Goal: Find specific page/section: Find specific page/section

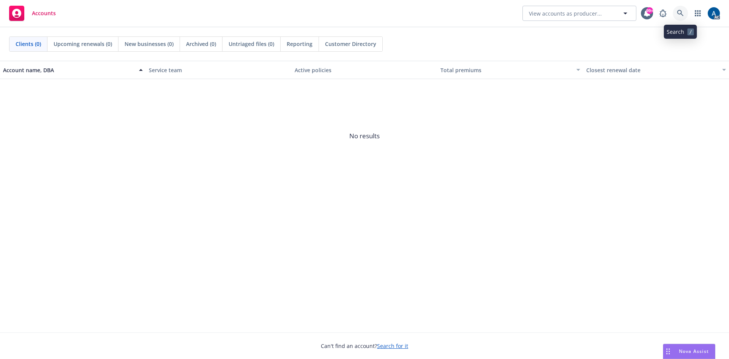
click at [681, 12] on icon at bounding box center [680, 13] width 7 height 7
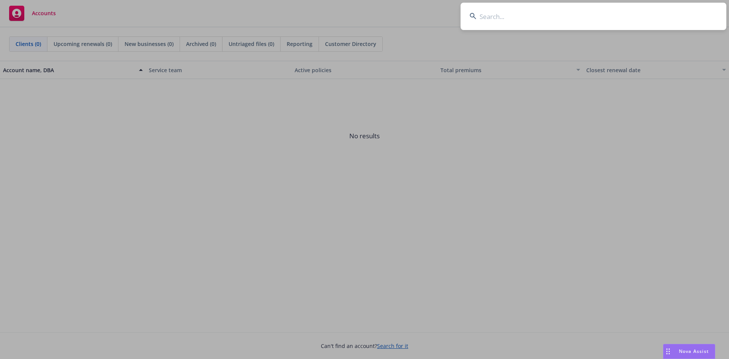
click at [541, 12] on input at bounding box center [594, 16] width 266 height 27
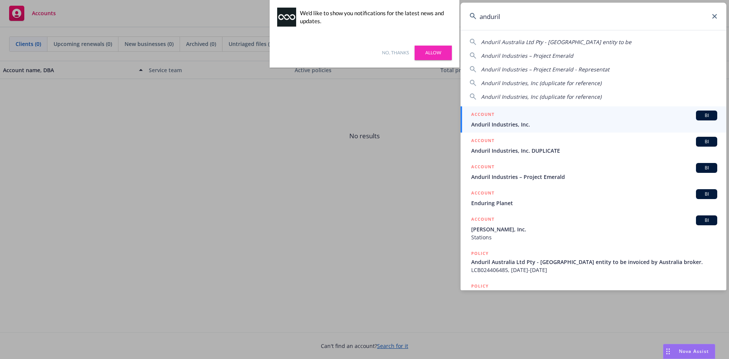
type input "anduril"
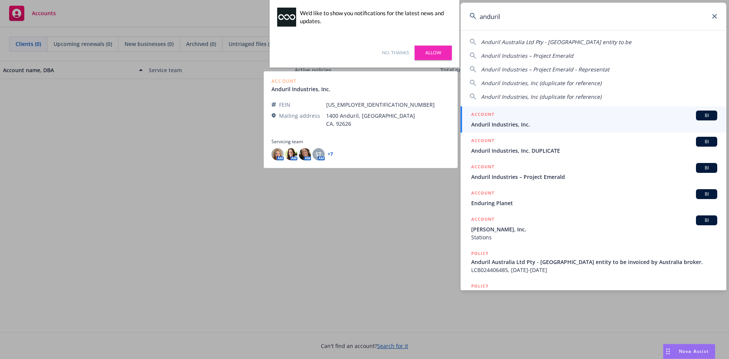
click at [607, 123] on span "Anduril Industries, Inc." at bounding box center [594, 124] width 246 height 8
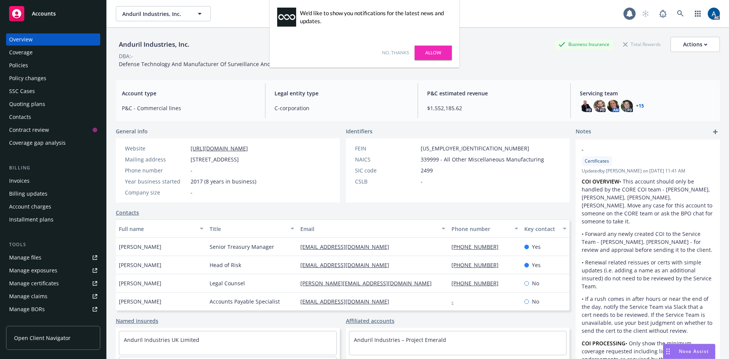
click at [403, 52] on link "No, thanks" at bounding box center [395, 52] width 27 height 7
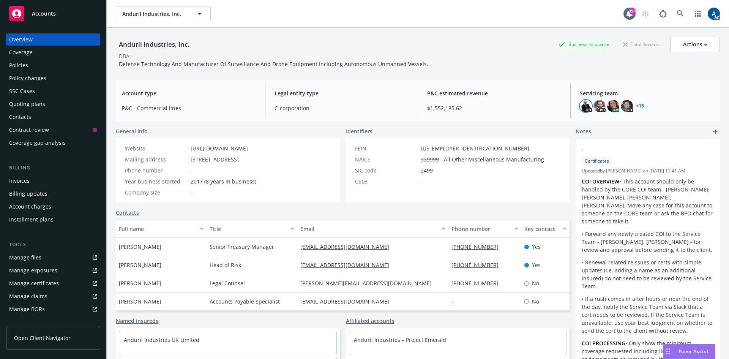
click at [580, 104] on img at bounding box center [586, 106] width 12 height 12
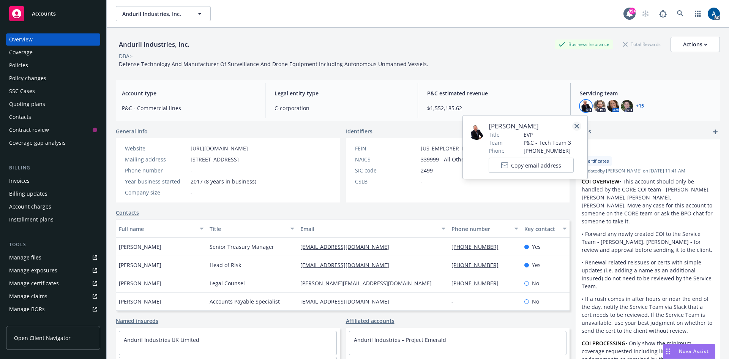
click at [579, 125] on icon "close" at bounding box center [577, 126] width 5 height 5
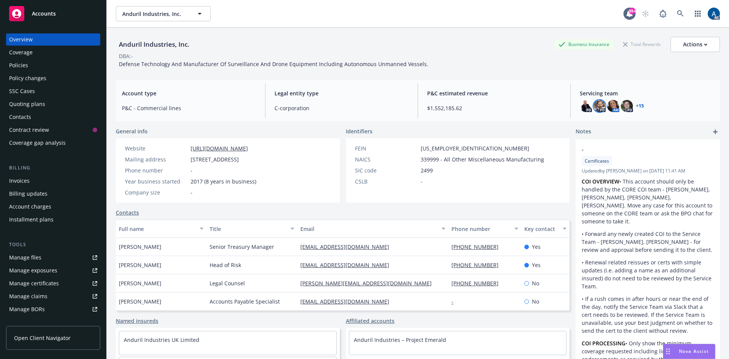
click at [595, 106] on img at bounding box center [600, 106] width 12 height 12
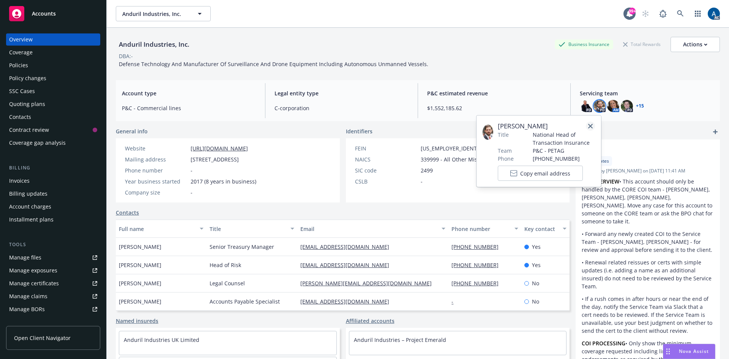
click at [590, 127] on icon "close" at bounding box center [590, 126] width 5 height 5
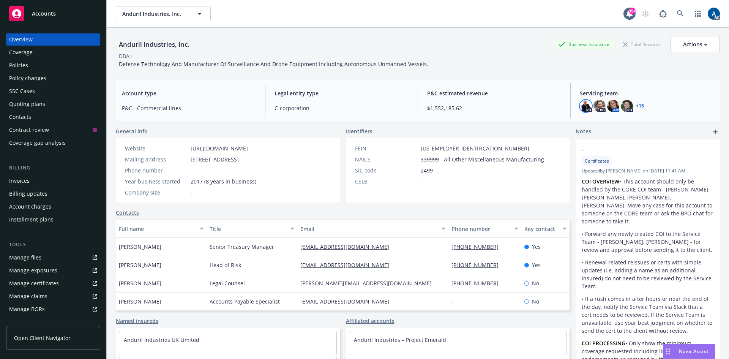
click at [583, 104] on img at bounding box center [586, 106] width 12 height 12
click at [531, 94] on span "P&C estimated revenue" at bounding box center [494, 93] width 134 height 8
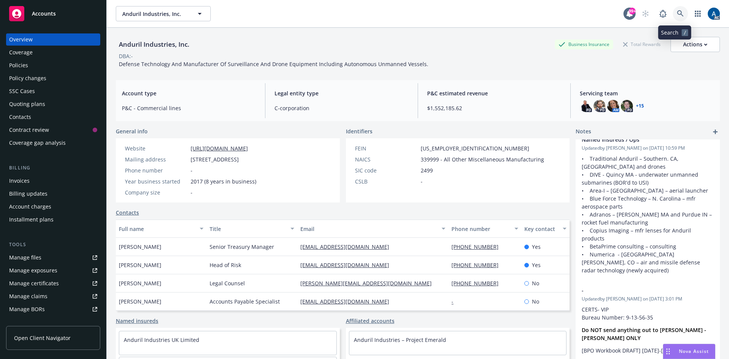
click at [677, 12] on icon at bounding box center [680, 13] width 7 height 7
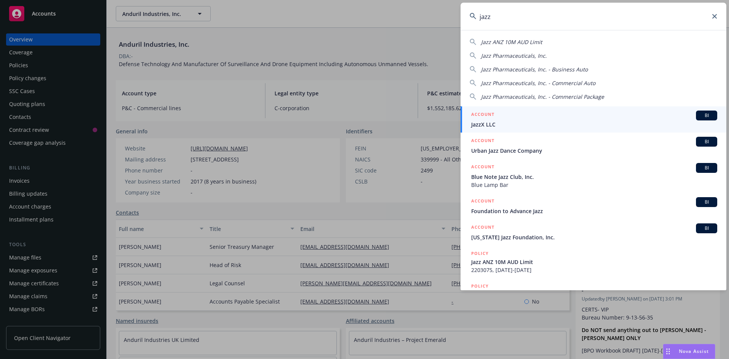
click at [513, 16] on input "jazz" at bounding box center [594, 16] width 266 height 27
click at [530, 54] on span "Jazz Pharmaceuticals, Inc." at bounding box center [514, 55] width 66 height 7
type input "Jazz Pharmaceuticals, Inc."
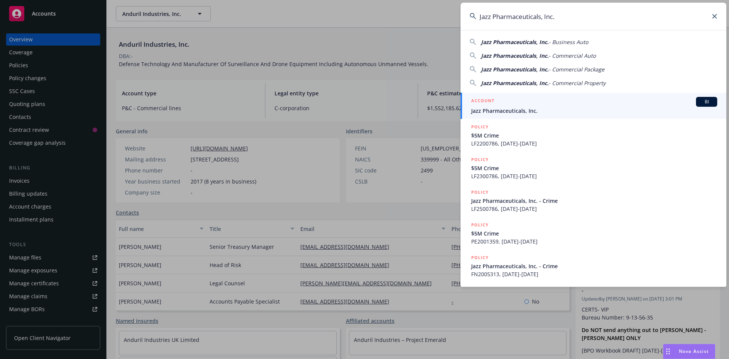
click at [602, 106] on div "ACCOUNT BI" at bounding box center [594, 102] width 246 height 10
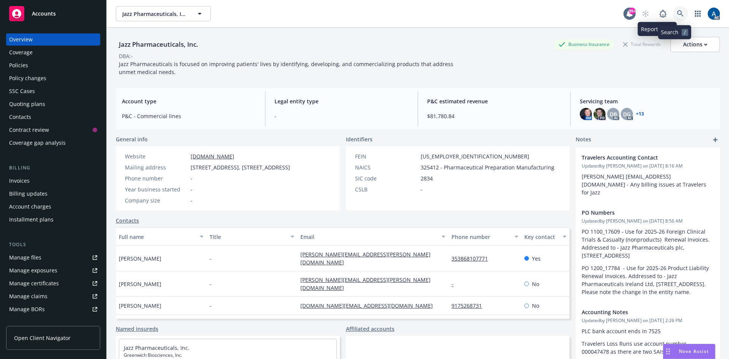
click at [677, 13] on icon at bounding box center [680, 13] width 7 height 7
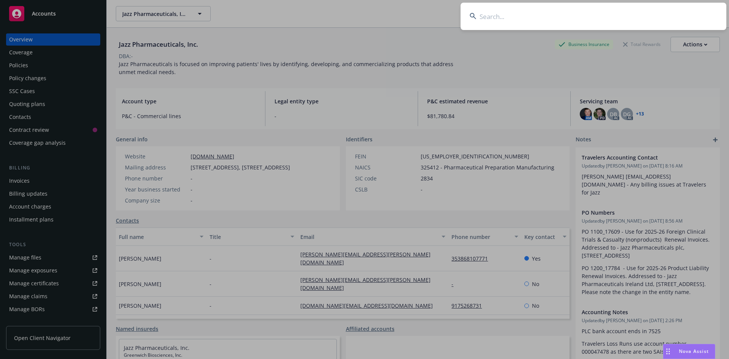
click at [502, 18] on input at bounding box center [594, 16] width 266 height 27
click at [550, 19] on input at bounding box center [594, 16] width 266 height 27
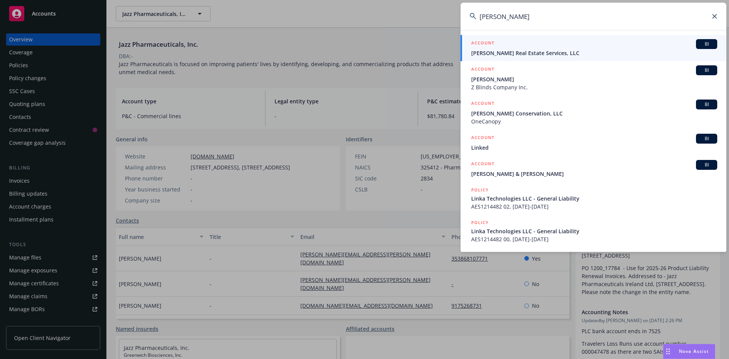
drag, startPoint x: 548, startPoint y: 26, endPoint x: 473, endPoint y: 25, distance: 74.8
click at [473, 25] on input "[PERSON_NAME]" at bounding box center [594, 16] width 266 height 27
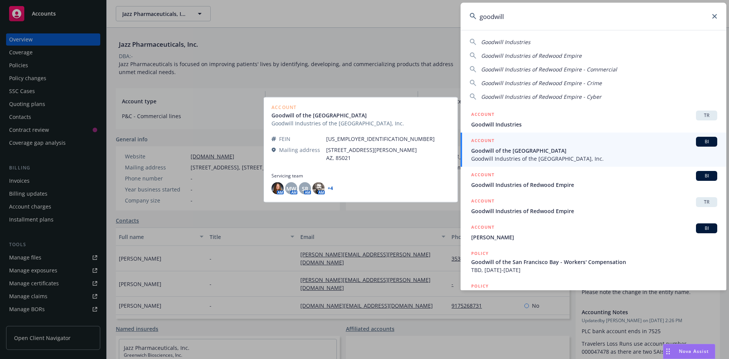
type input "goodwill"
click at [547, 155] on span "Goodwill Industries of the [GEOGRAPHIC_DATA], Inc." at bounding box center [594, 159] width 246 height 8
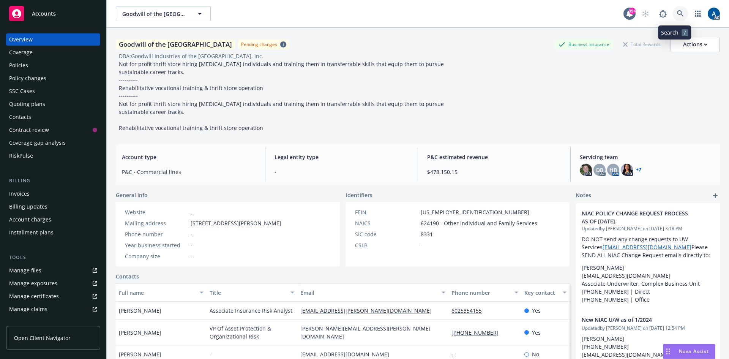
click at [677, 15] on icon at bounding box center [680, 13] width 7 height 7
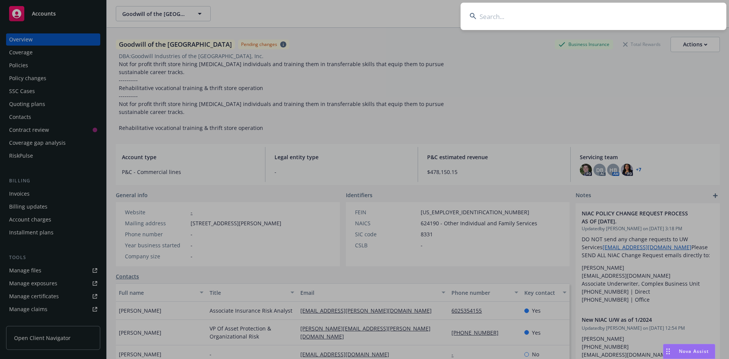
click at [501, 21] on input at bounding box center [594, 16] width 266 height 27
type input "a"
type input "b"
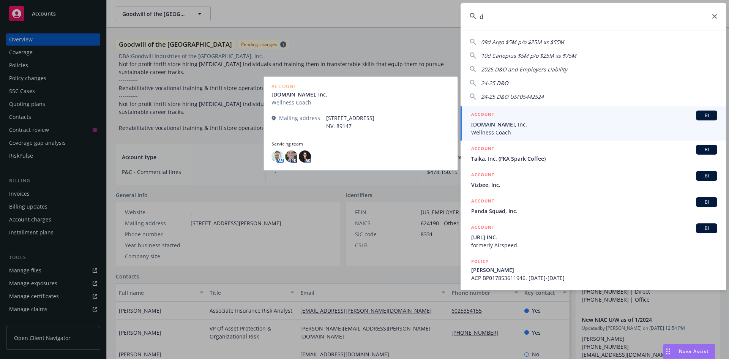
type input "d"
click at [582, 130] on span "Wellness Coach" at bounding box center [594, 132] width 246 height 8
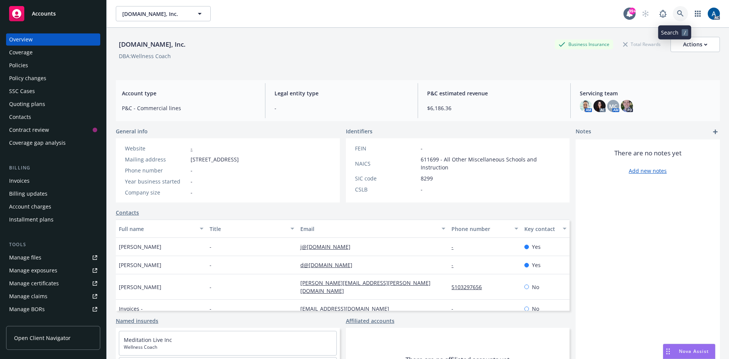
click at [677, 11] on icon at bounding box center [680, 13] width 6 height 6
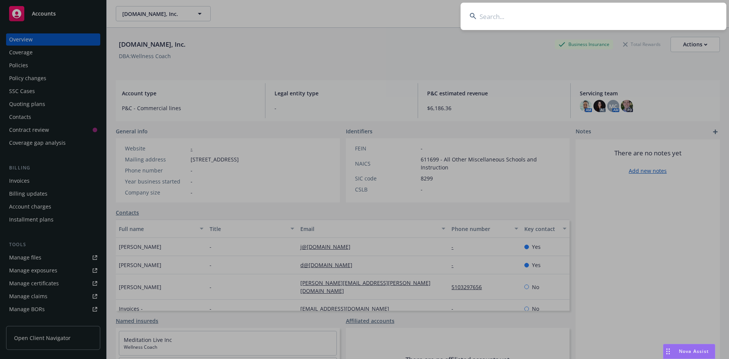
click at [561, 17] on input at bounding box center [594, 16] width 266 height 27
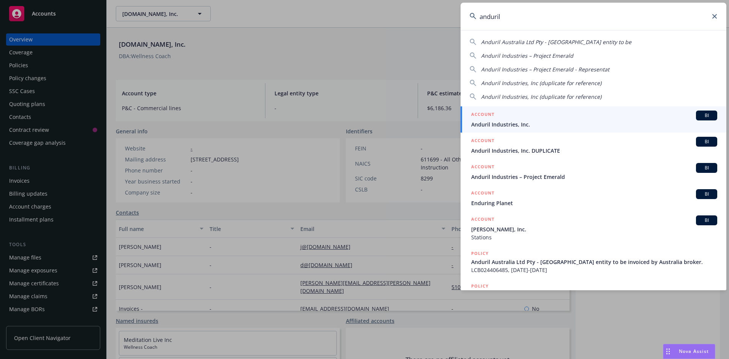
type input "anduril"
click at [656, 120] on div "ACCOUNT BI" at bounding box center [594, 116] width 246 height 10
